Goal: Task Accomplishment & Management: Manage account settings

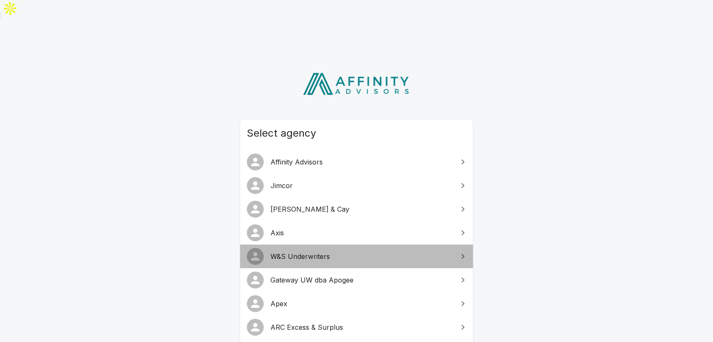
click at [299, 251] on span "W&S Underwriters" at bounding box center [361, 256] width 182 height 10
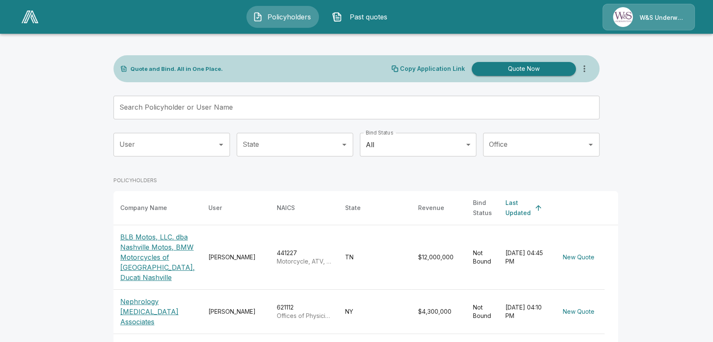
click at [652, 16] on p "W&S Underwriters" at bounding box center [661, 17] width 45 height 8
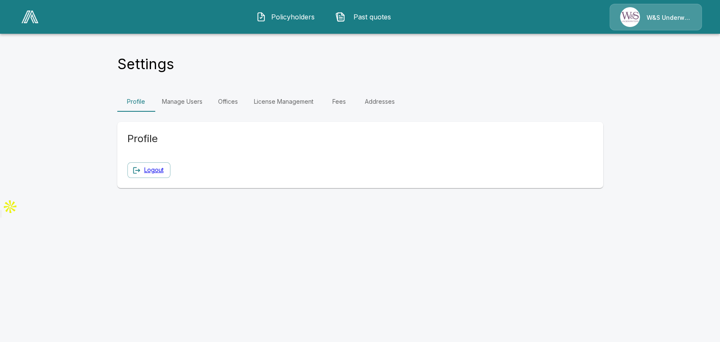
click at [183, 97] on link "Manage Users" at bounding box center [182, 102] width 54 height 20
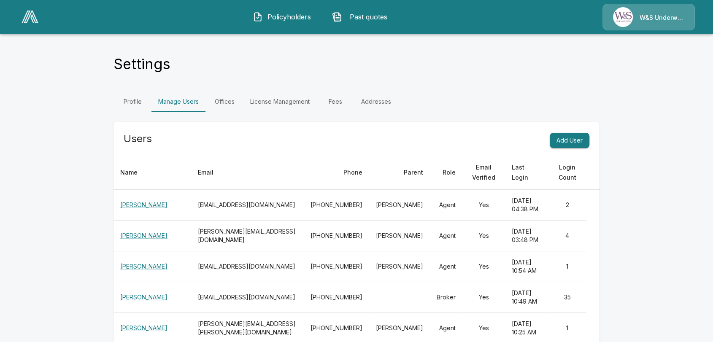
click at [598, 92] on div "Profile Manage Users Offices License Management Fees Addresses" at bounding box center [356, 102] width 486 height 20
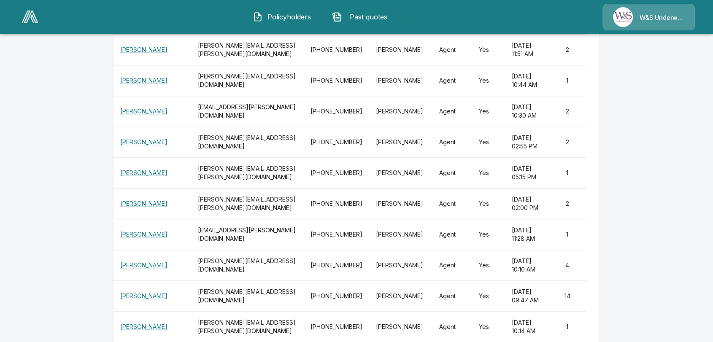
scroll to position [3355, 0]
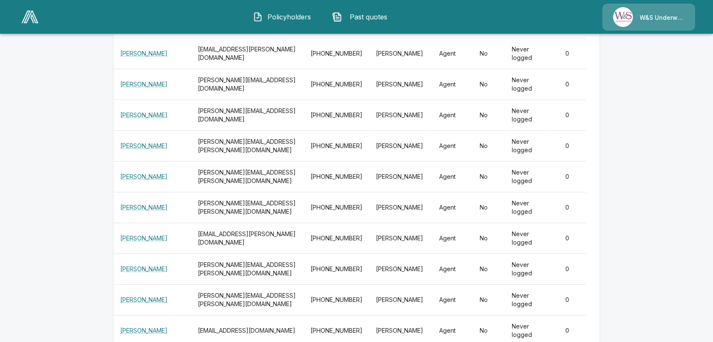
click at [27, 16] on img at bounding box center [30, 17] width 17 height 13
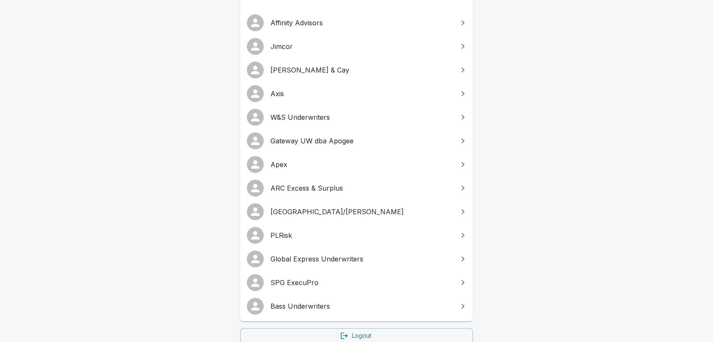
scroll to position [194, 0]
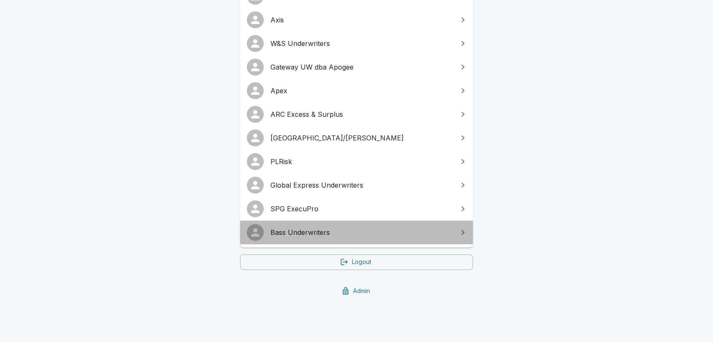
click at [293, 235] on span "Bass Underwriters" at bounding box center [361, 232] width 182 height 10
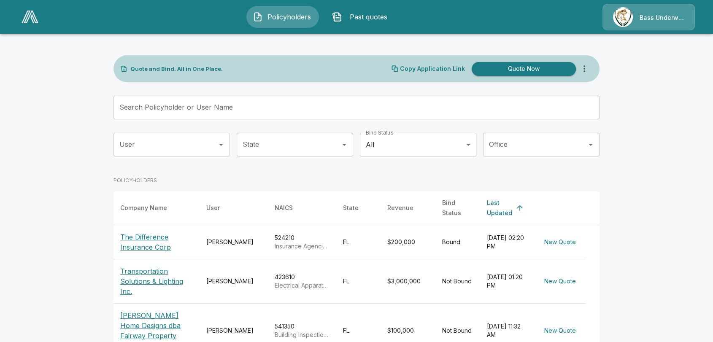
click at [651, 18] on p "Bass Underwriters" at bounding box center [661, 17] width 45 height 8
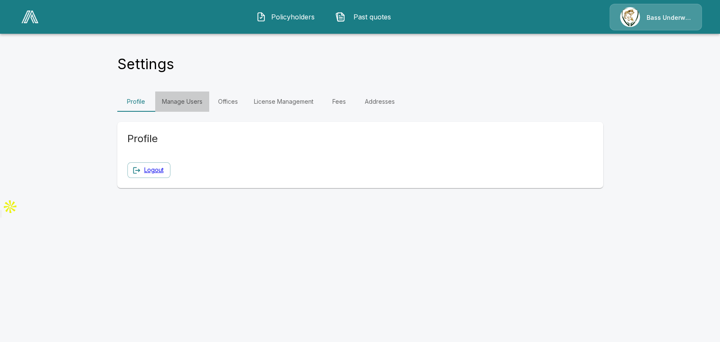
click at [175, 100] on link "Manage Users" at bounding box center [182, 102] width 54 height 20
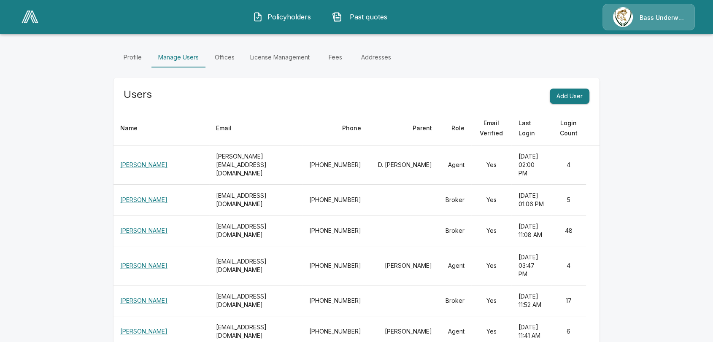
scroll to position [47, 0]
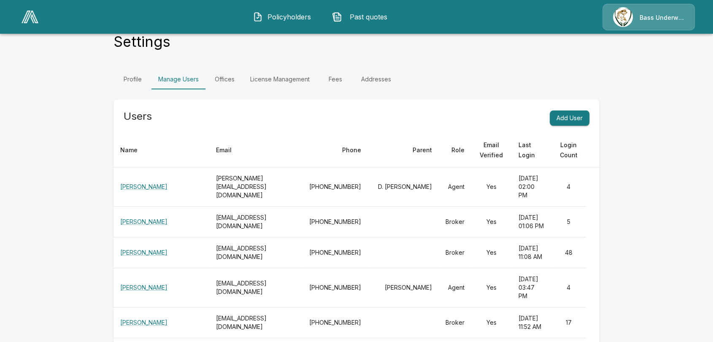
scroll to position [0, 0]
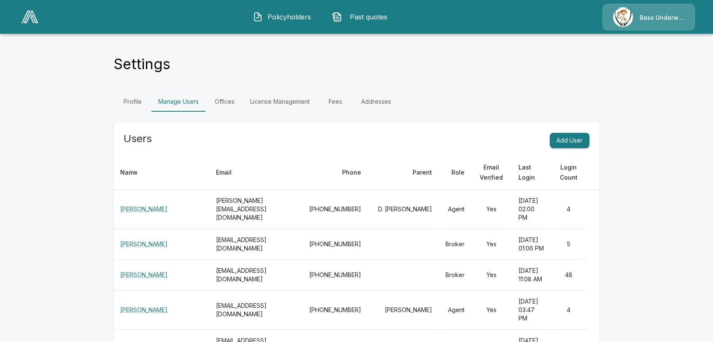
click at [538, 70] on div "Settings" at bounding box center [356, 66] width 486 height 23
